Goal: Use online tool/utility: Utilize a website feature to perform a specific function

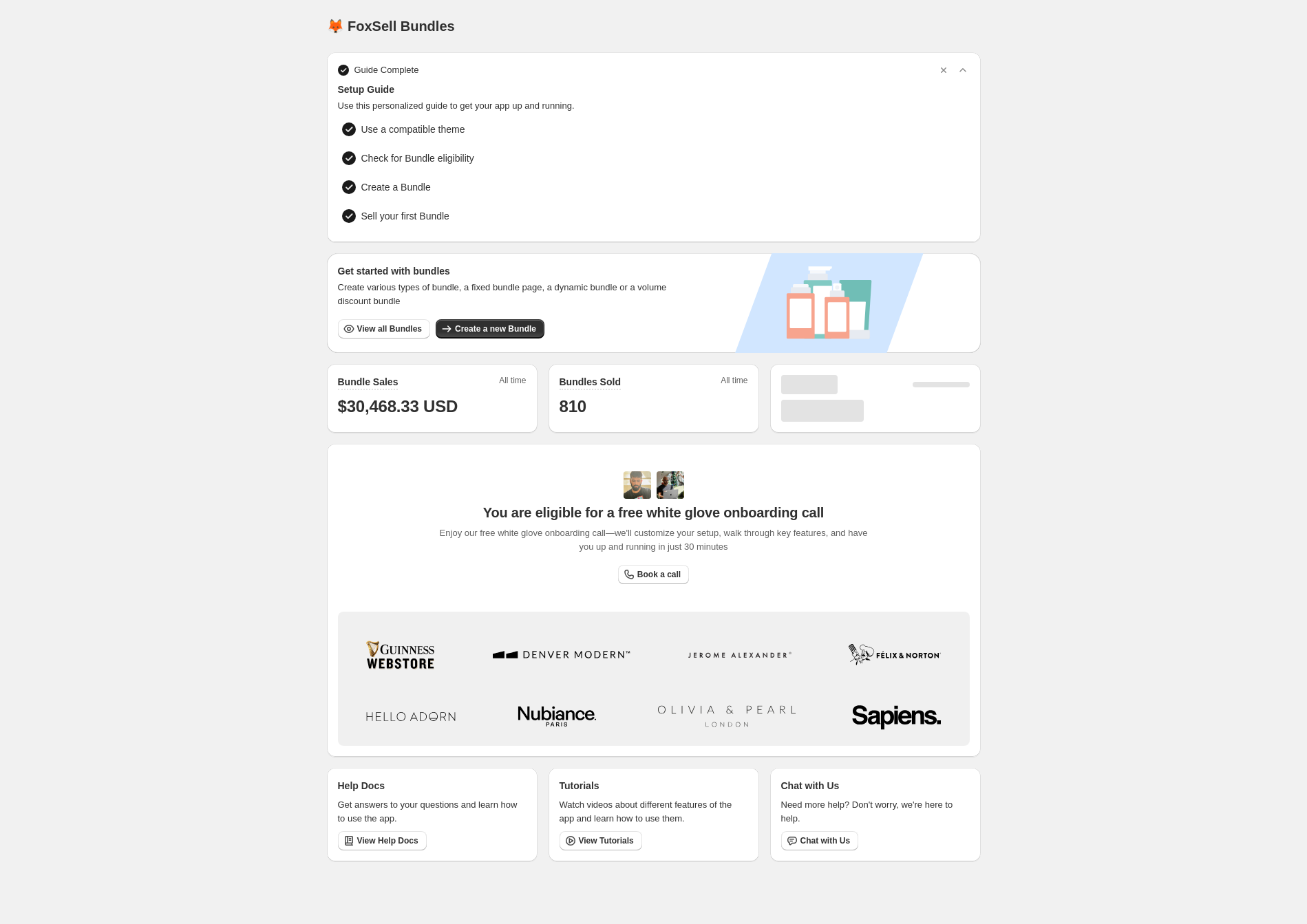
click at [358, 334] on button "View all Bundles" at bounding box center [385, 329] width 93 height 19
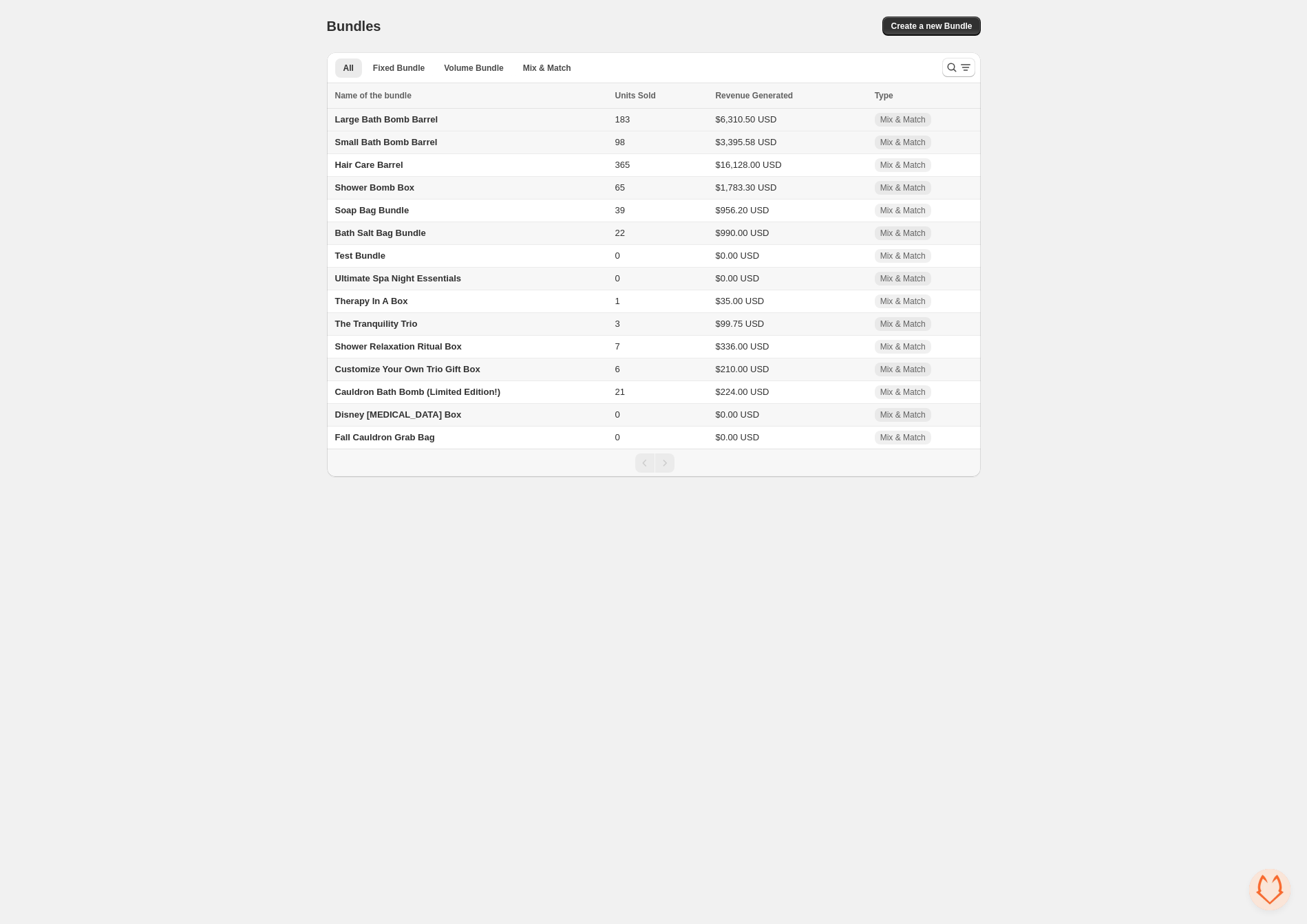
click at [380, 113] on td "Large Bath Bomb Barrel" at bounding box center [469, 120] width 284 height 22
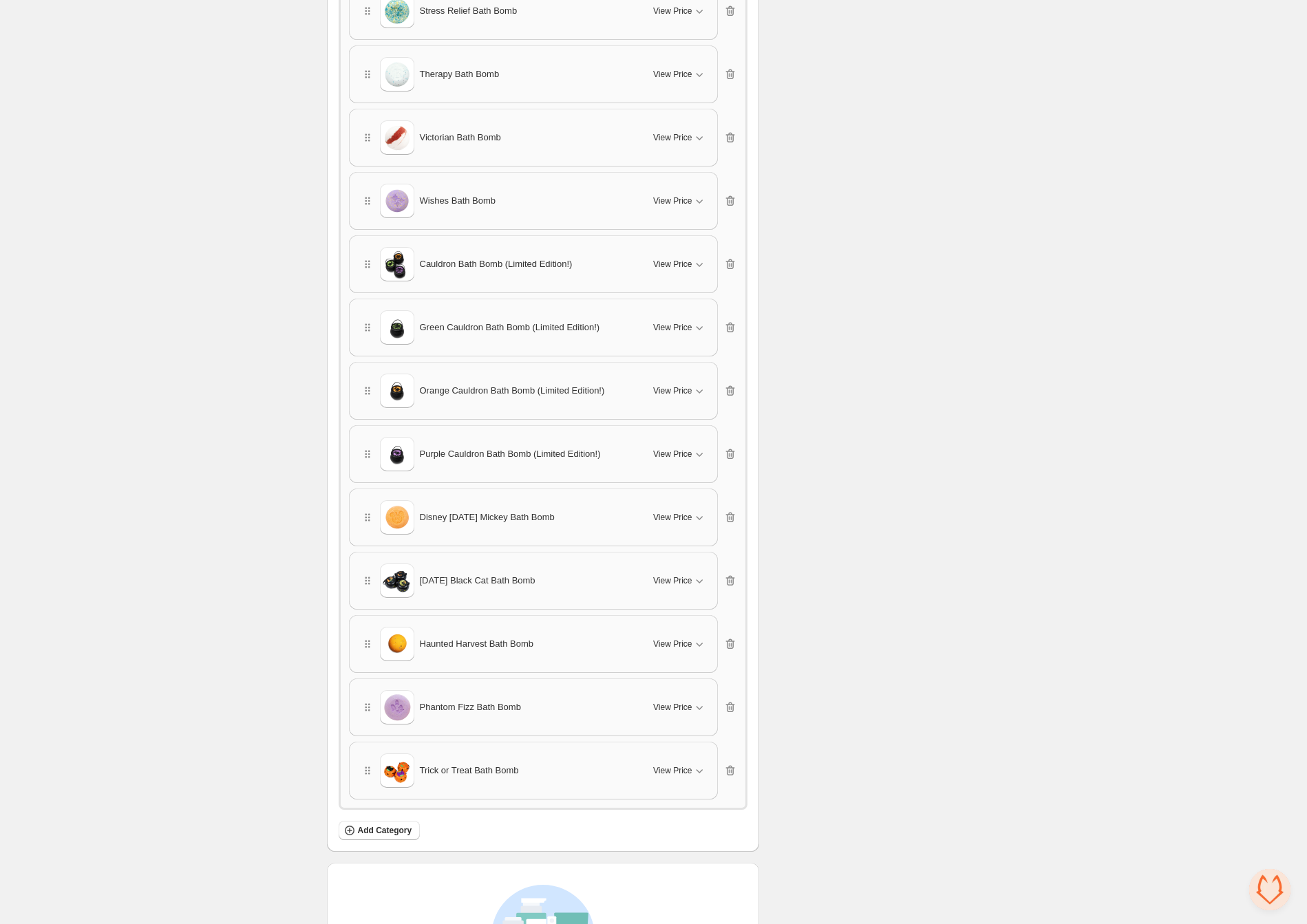
scroll to position [2998, 0]
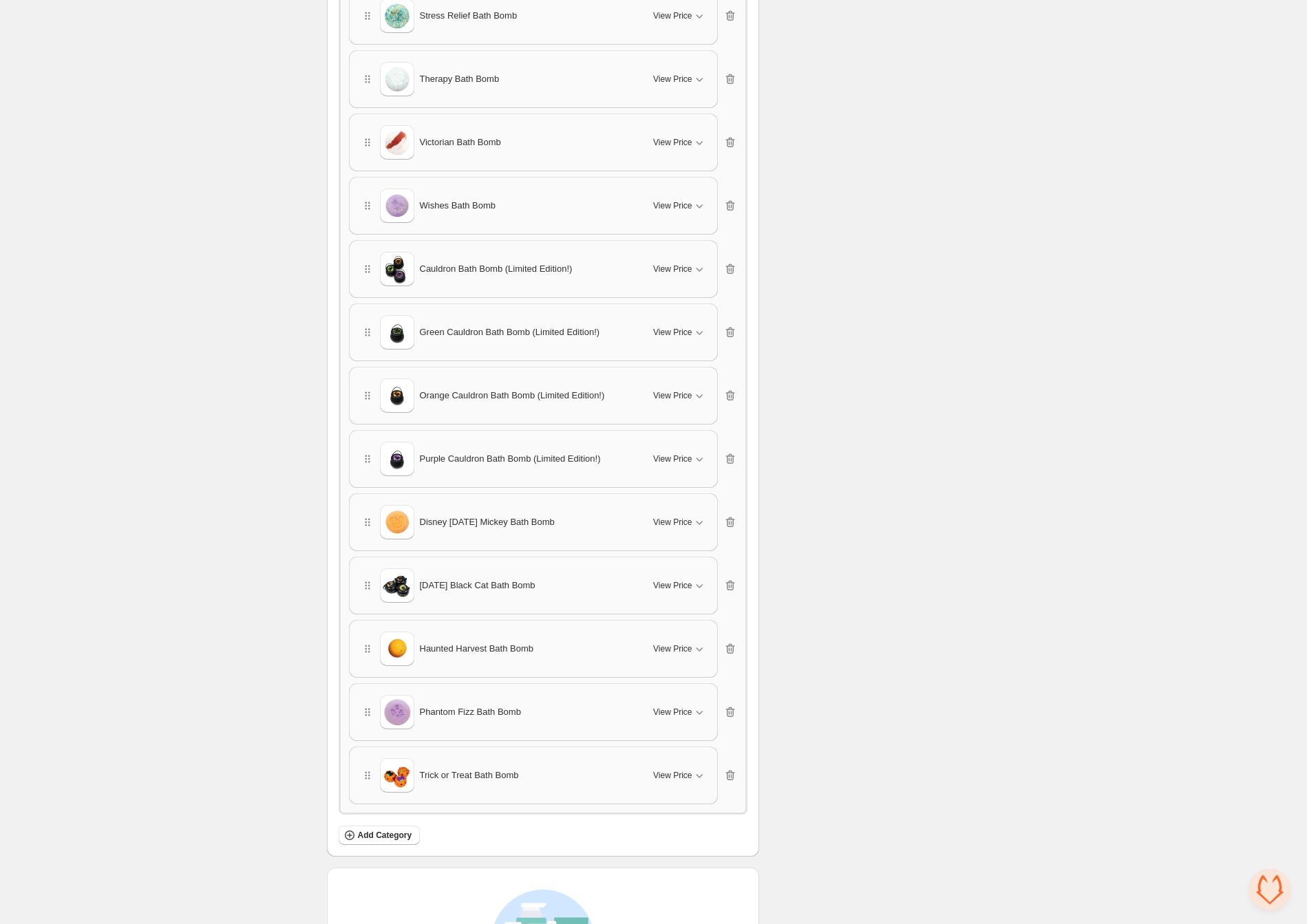
drag, startPoint x: 368, startPoint y: 569, endPoint x: 380, endPoint y: 541, distance: 30.5
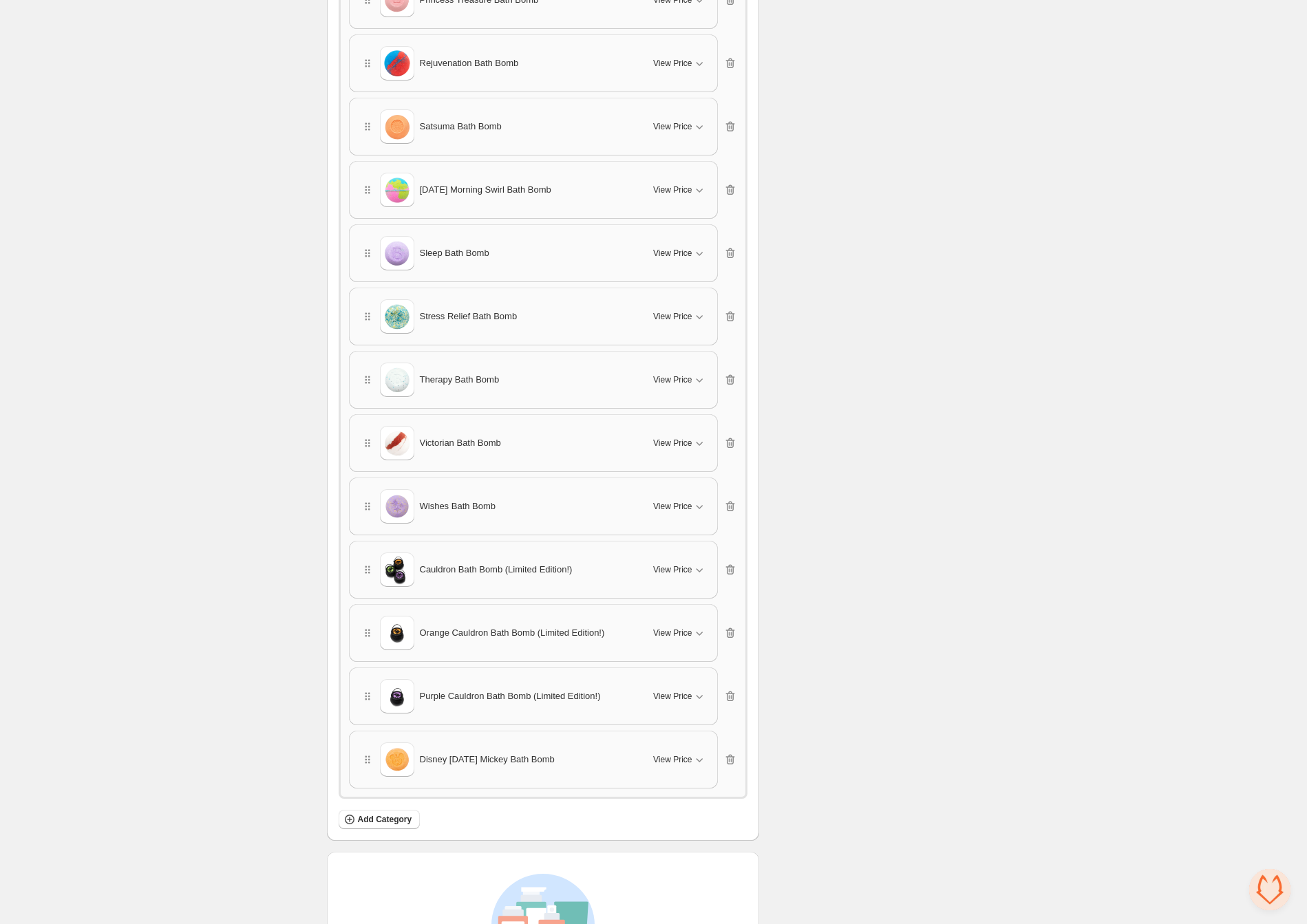
scroll to position [3195, 0]
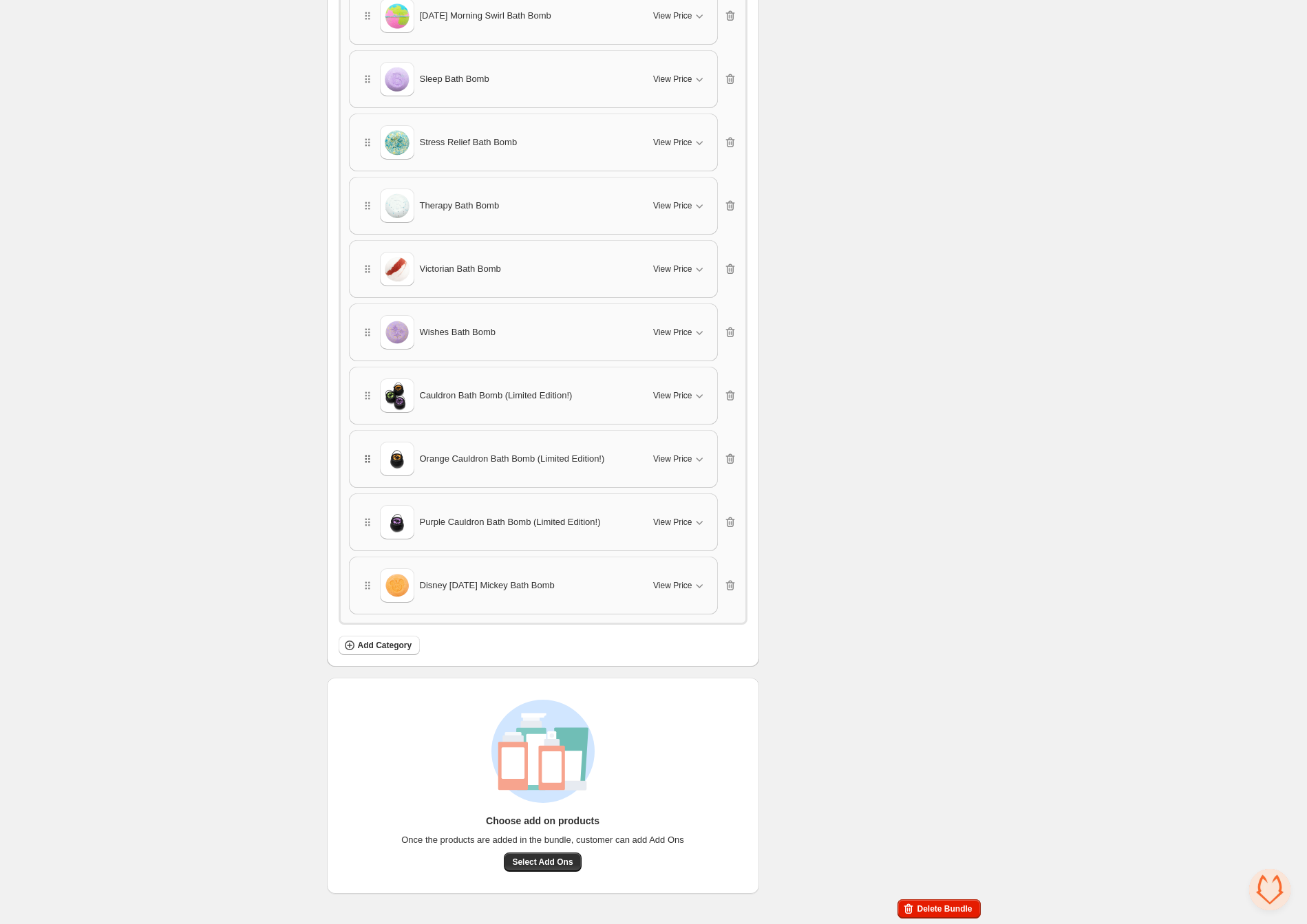
drag, startPoint x: 369, startPoint y: 519, endPoint x: 373, endPoint y: 455, distance: 64.1
drag, startPoint x: 369, startPoint y: 458, endPoint x: 378, endPoint y: 456, distance: 9.2
click at [383, 449] on div "Orange Cauldron Bath Bomb (Limited Edition!)" at bounding box center [499, 459] width 277 height 34
drag, startPoint x: 368, startPoint y: 462, endPoint x: 361, endPoint y: 545, distance: 83.3
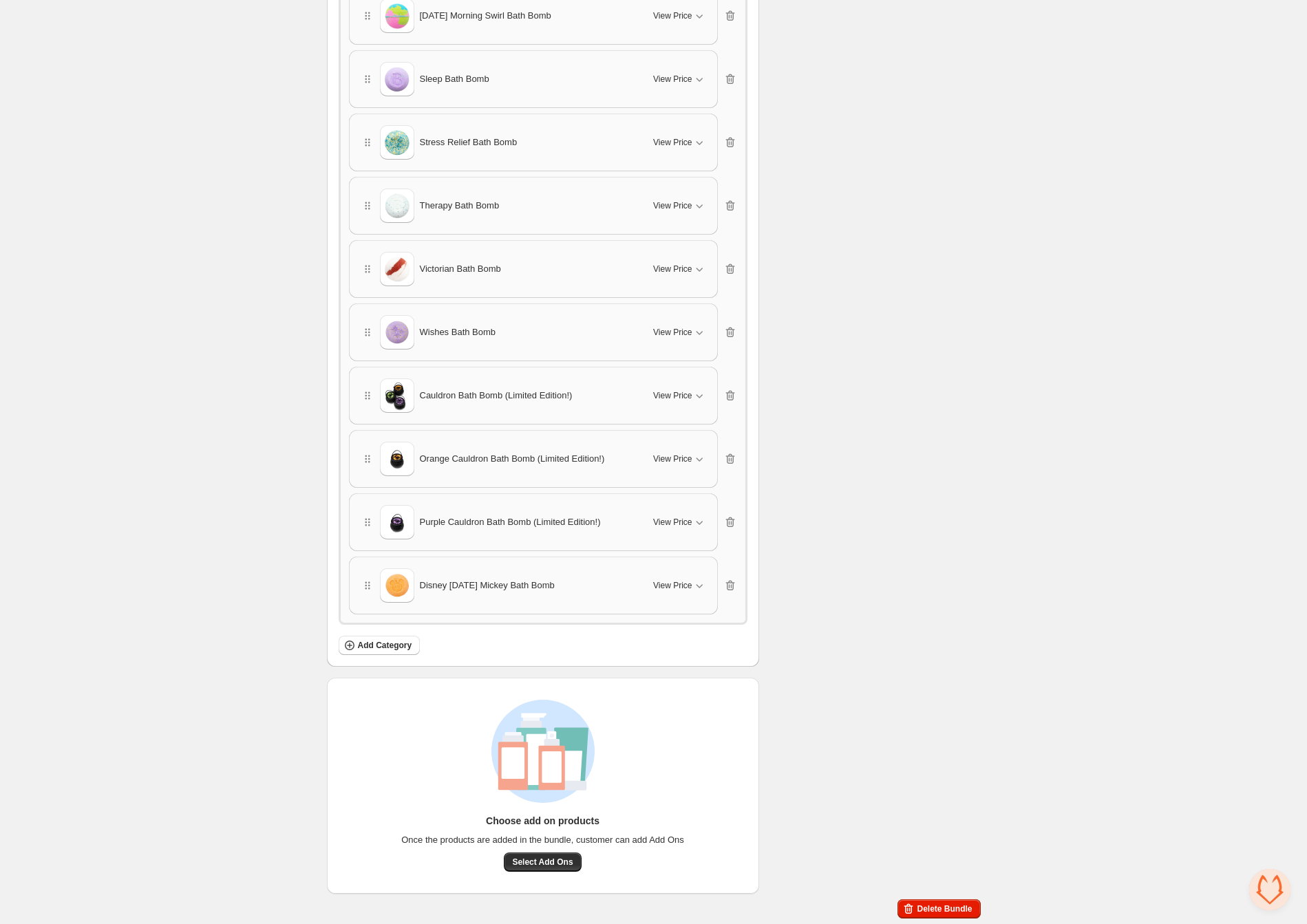
drag, startPoint x: 362, startPoint y: 523, endPoint x: 493, endPoint y: 472, distance: 140.6
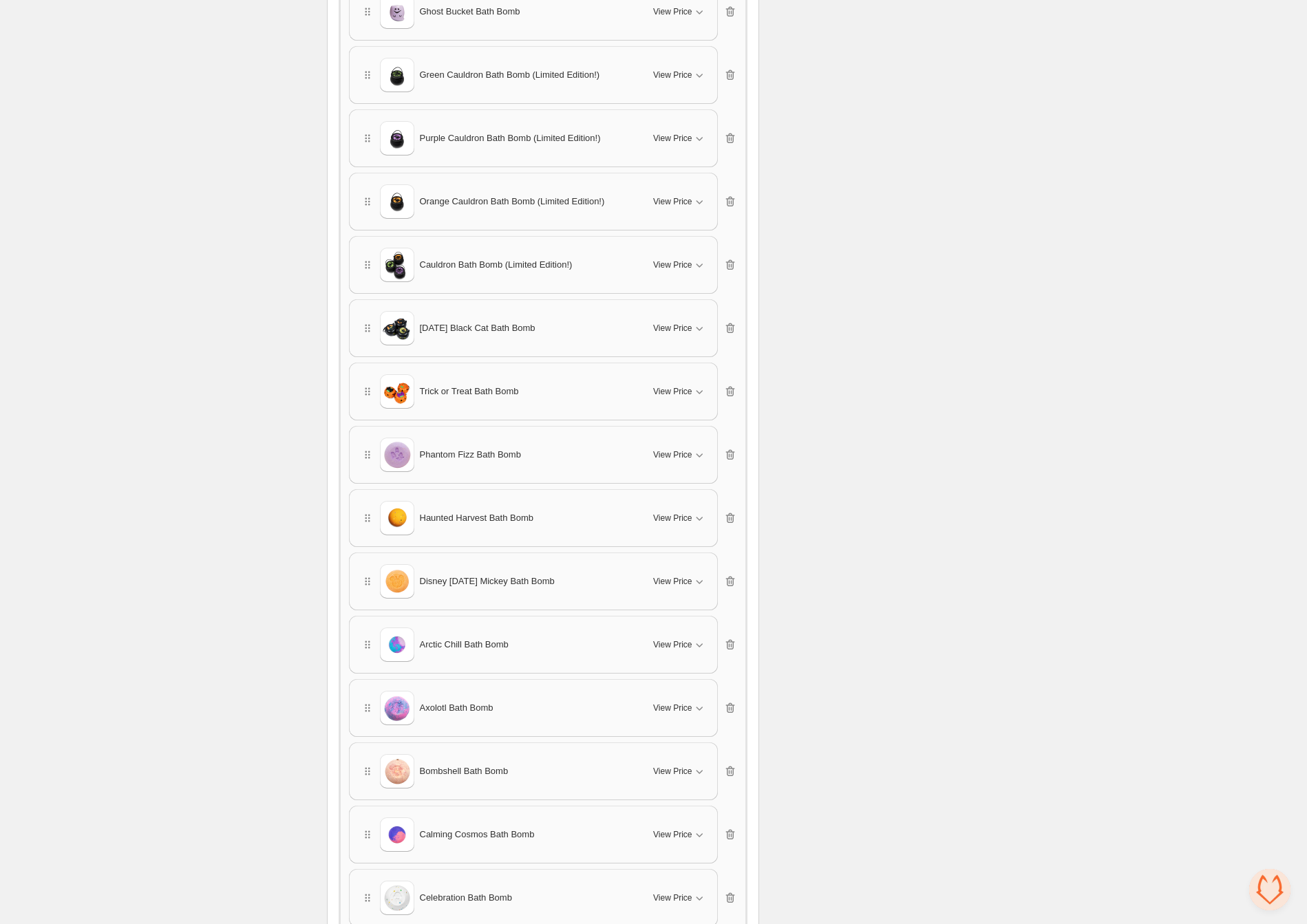
scroll to position [590, 0]
